Goal: Information Seeking & Learning: Learn about a topic

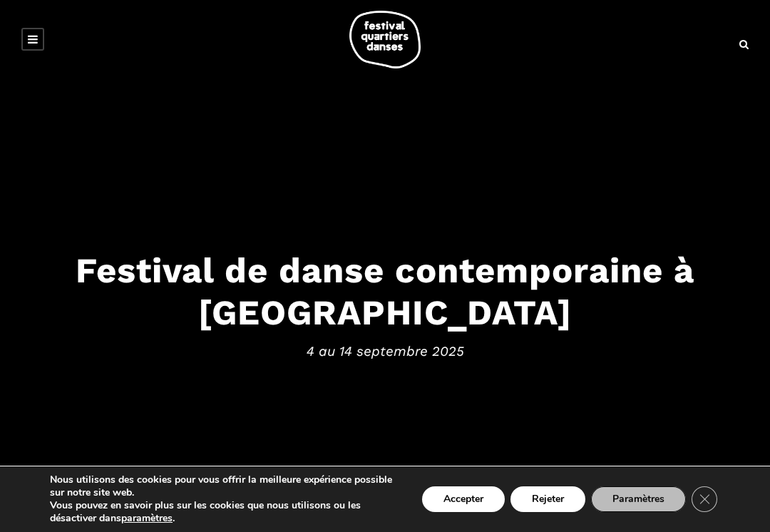
click at [459, 499] on button "Accepter" at bounding box center [463, 500] width 83 height 26
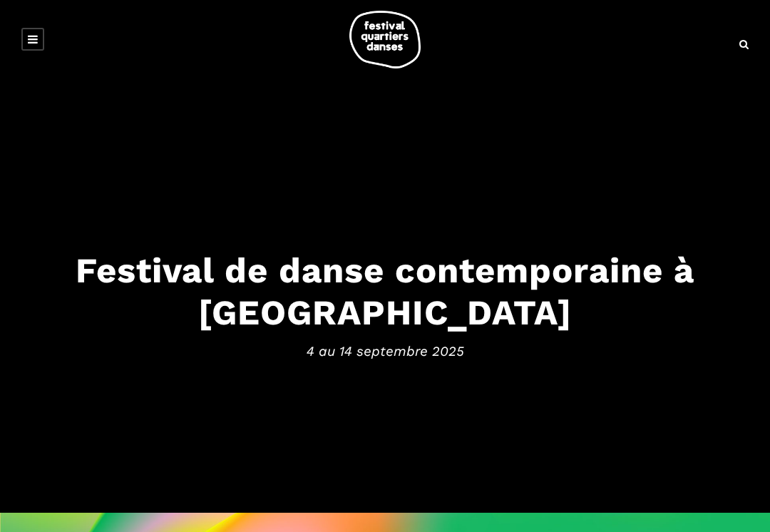
click at [34, 41] on icon at bounding box center [33, 39] width 10 height 11
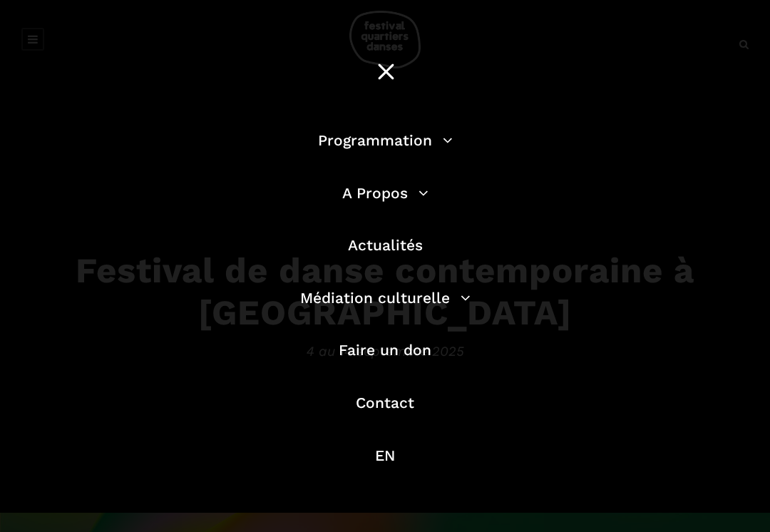
click at [348, 158] on li "Programmation Billetterie 2025 Programmation Gratuite Calendrier du Festival Le…" at bounding box center [385, 147] width 407 height 39
click at [345, 147] on link "Programmation" at bounding box center [385, 140] width 135 height 18
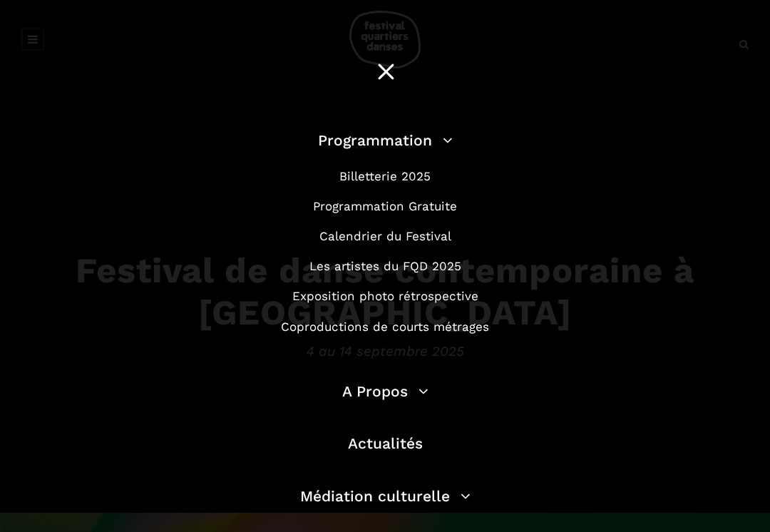
click at [348, 237] on link "Calendrier du Festival" at bounding box center [386, 236] width 132 height 14
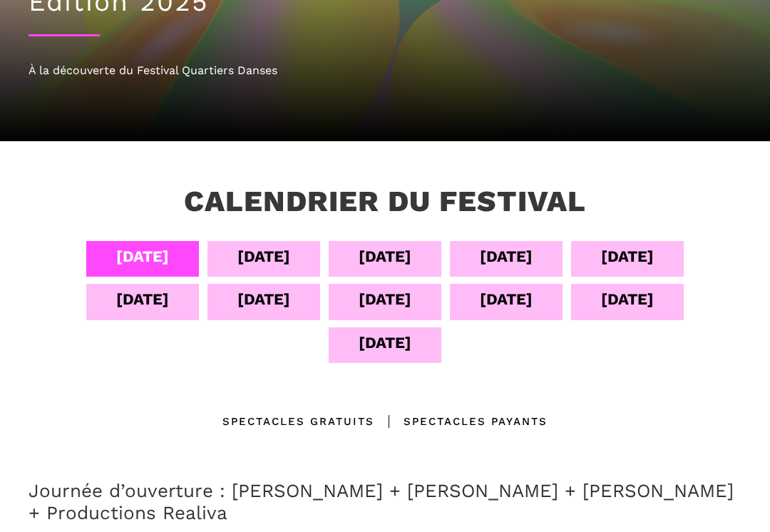
scroll to position [108, 0]
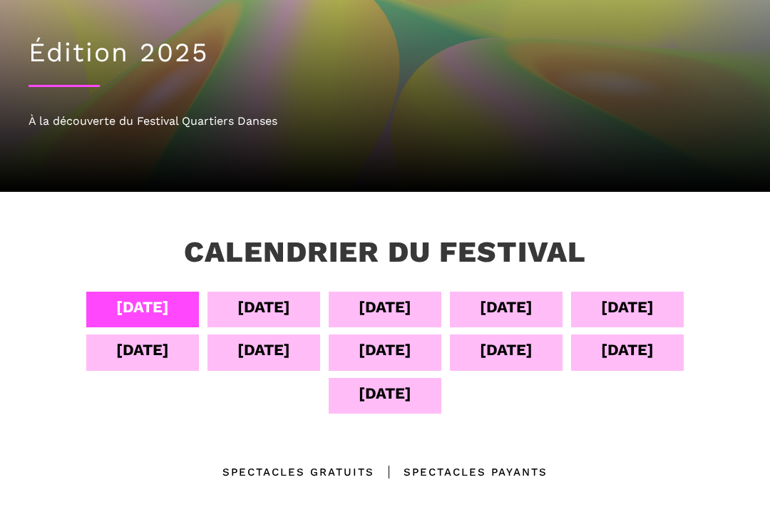
click at [260, 307] on div "05 sept" at bounding box center [264, 307] width 53 height 25
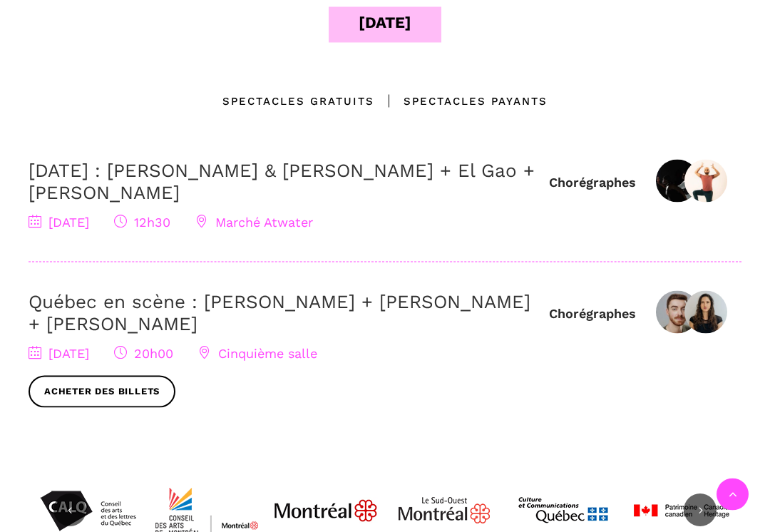
scroll to position [360, 0]
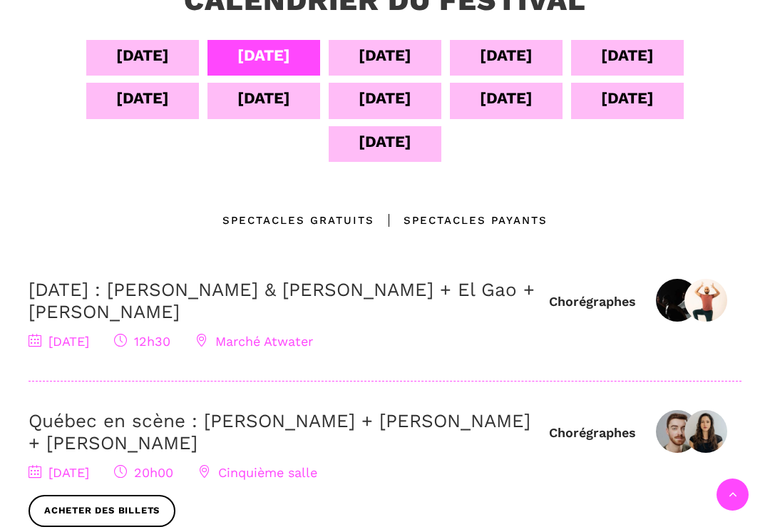
click at [367, 55] on div "06 sept" at bounding box center [385, 55] width 53 height 25
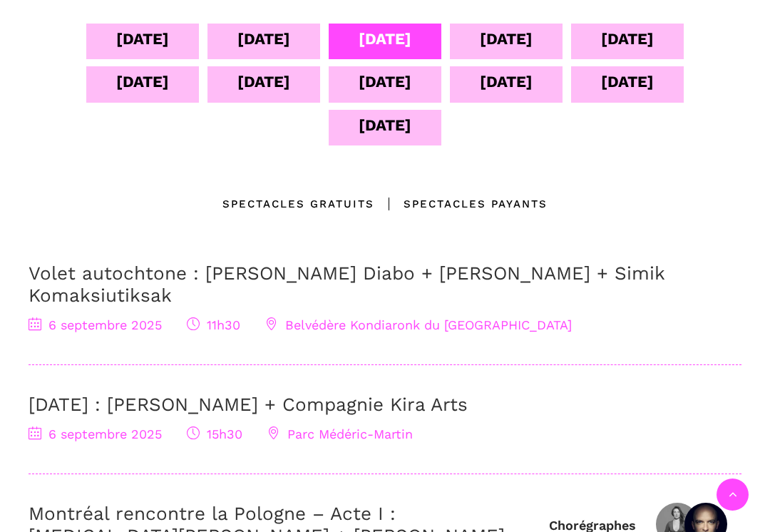
scroll to position [378, 0]
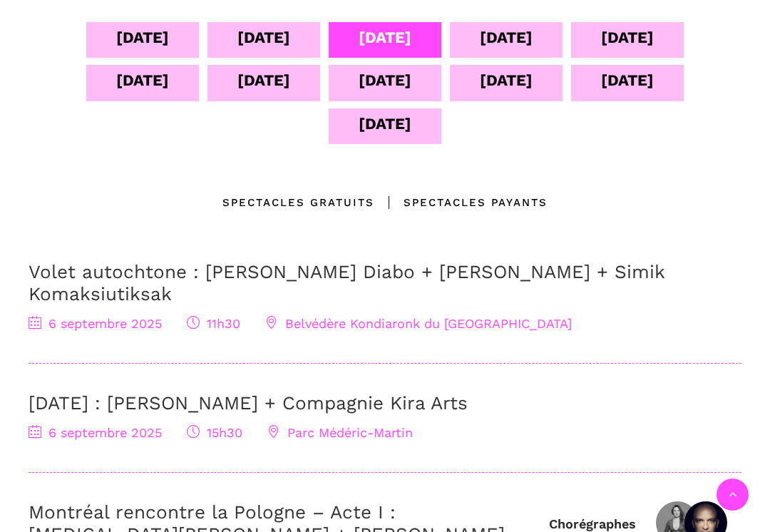
click at [612, 83] on div "13 sept" at bounding box center [627, 80] width 53 height 25
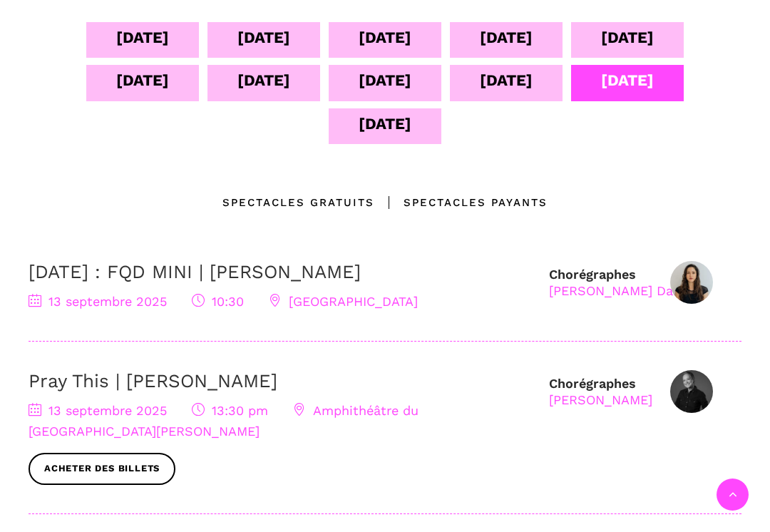
click at [513, 46] on div "07 sept" at bounding box center [506, 37] width 53 height 25
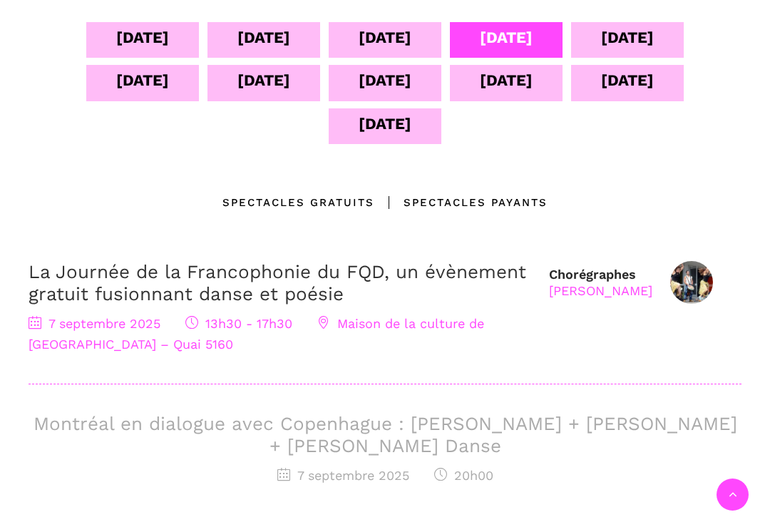
click at [504, 82] on div "12 sept" at bounding box center [506, 80] width 53 height 25
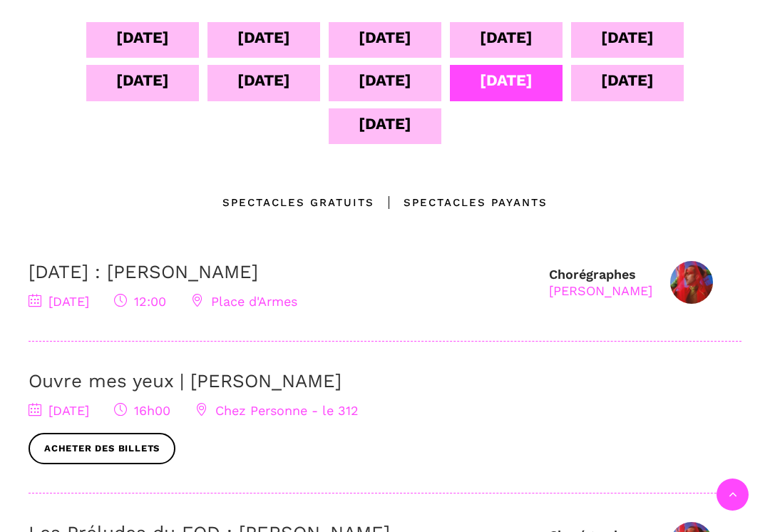
click at [631, 86] on div "13 sept" at bounding box center [627, 80] width 53 height 25
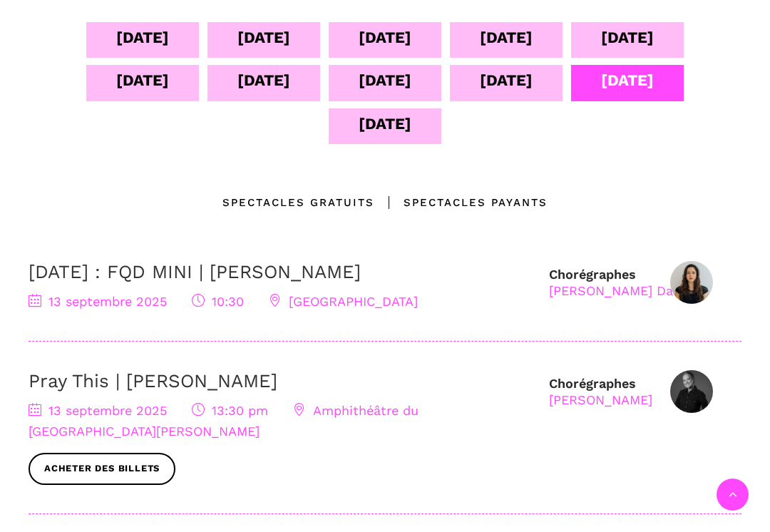
click at [279, 84] on div "10 sept" at bounding box center [264, 80] width 53 height 25
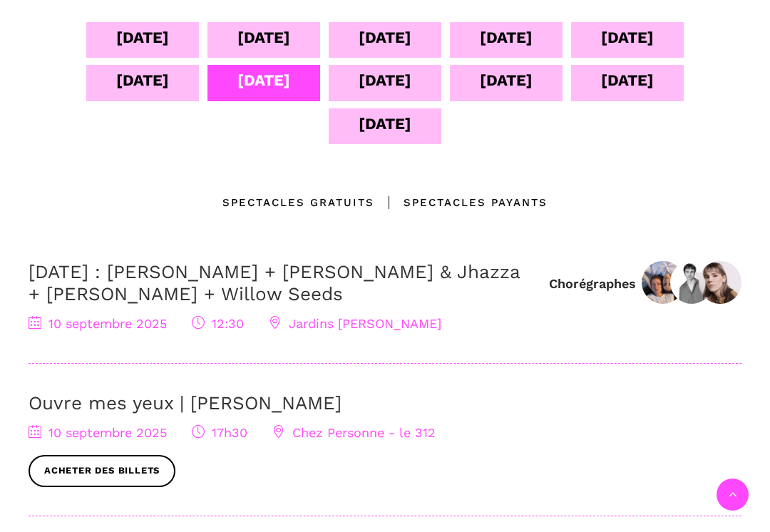
click at [378, 80] on div "11 sept" at bounding box center [385, 80] width 53 height 25
